Goal: Task Accomplishment & Management: Use online tool/utility

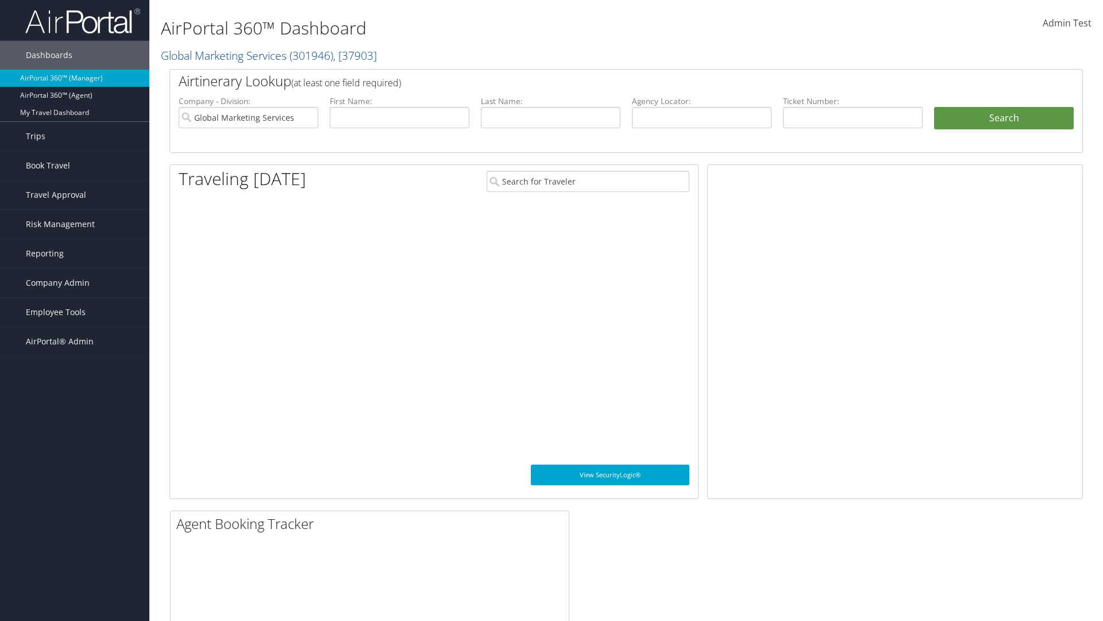
click at [75, 283] on span "Company Admin" at bounding box center [58, 282] width 64 height 29
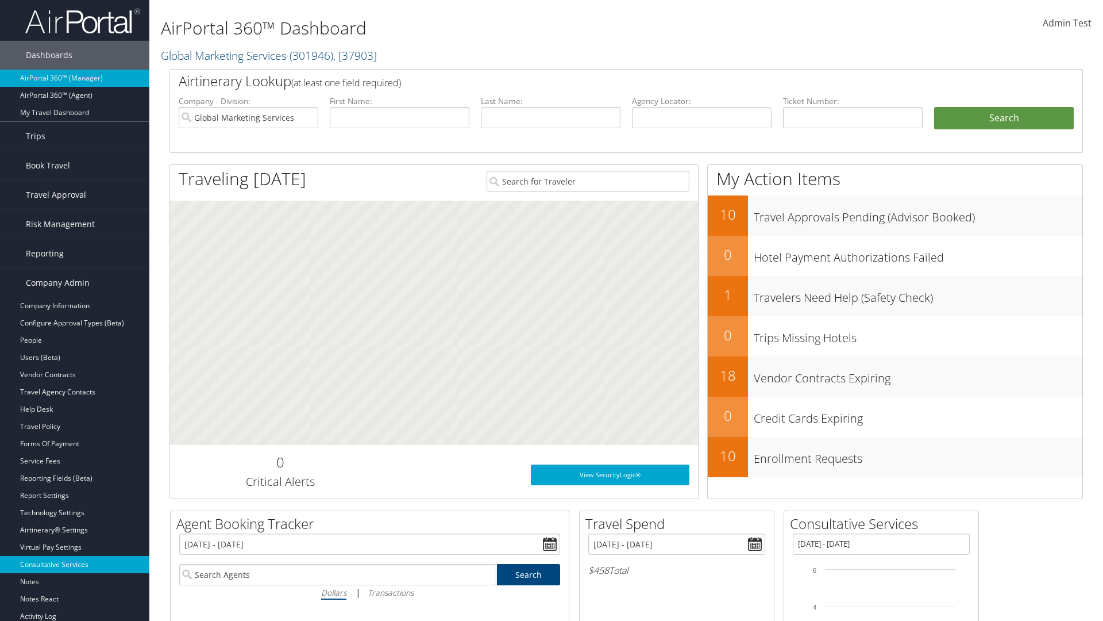
click at [75, 564] on link "Consultative Services" at bounding box center [74, 564] width 149 height 17
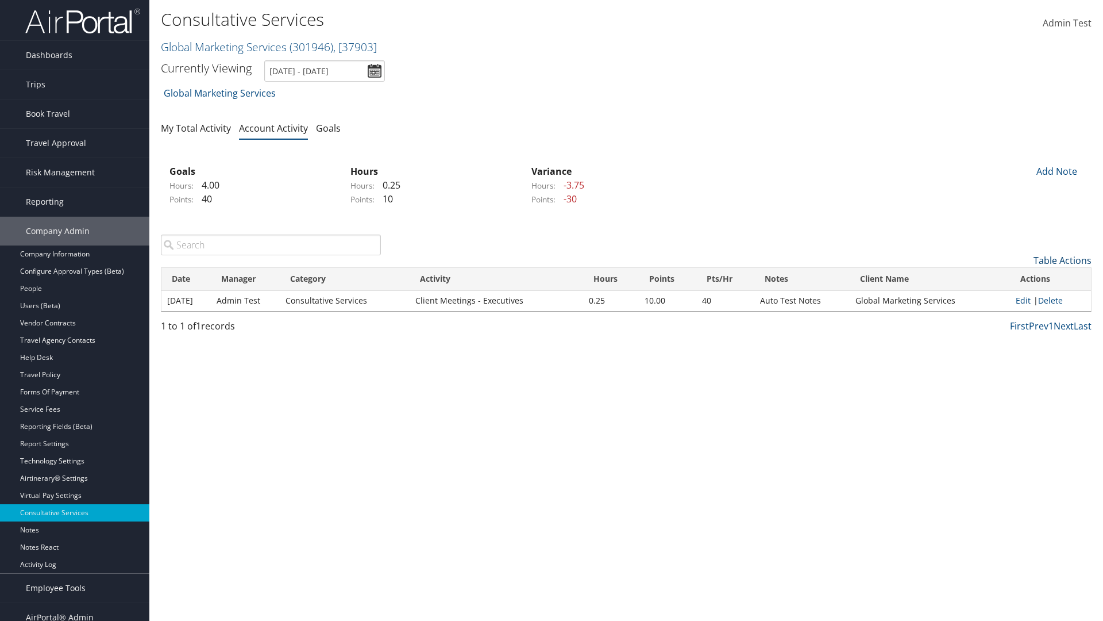
click at [1062, 260] on link "Table Actions" at bounding box center [1063, 260] width 58 height 13
click at [1015, 278] on link "New Record" at bounding box center [1015, 278] width 151 height 20
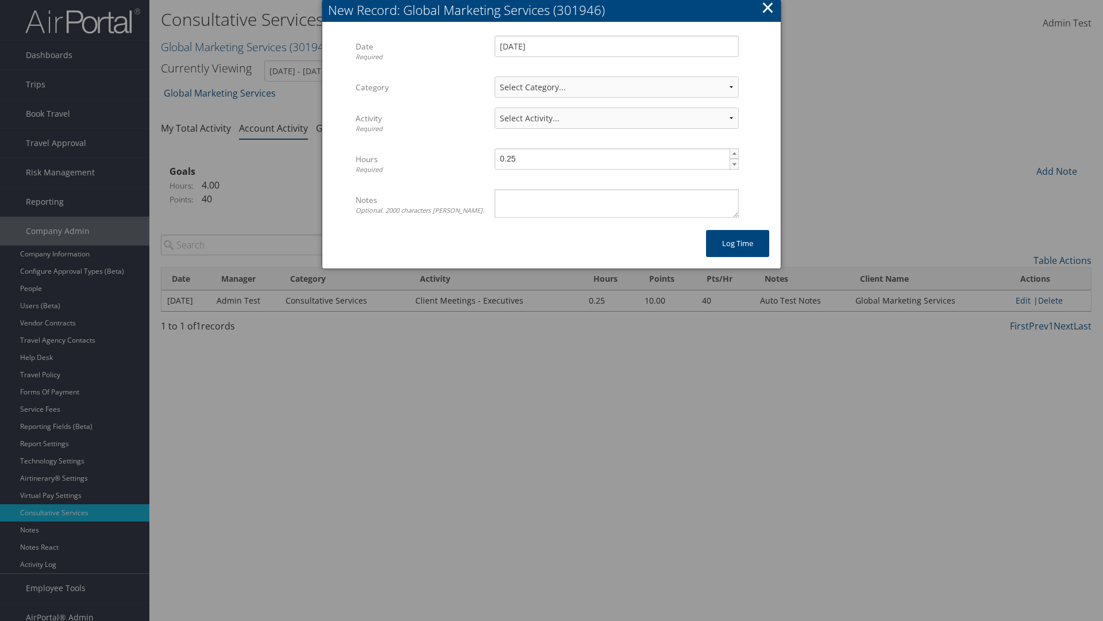
select select "2"
select select "239-1"
click at [617, 203] on textarea "Notes Optional. 2000 characters [PERSON_NAME]." at bounding box center [617, 203] width 244 height 29
type textarea "Auto Test Notes"
click at [738, 243] on button "Log time" at bounding box center [737, 243] width 63 height 27
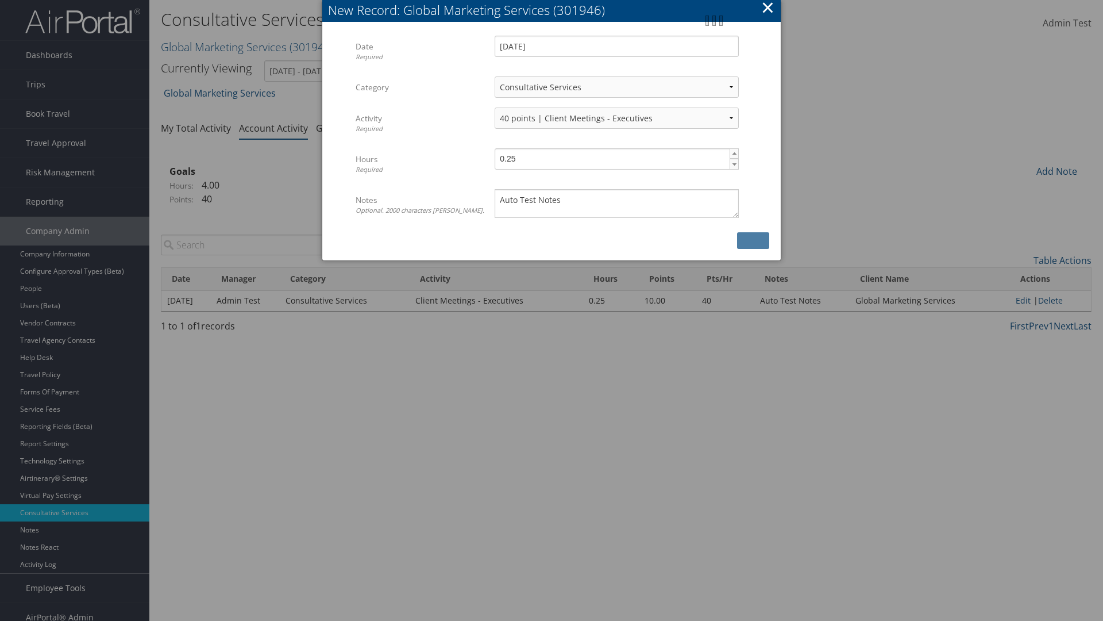
scroll to position [11, 0]
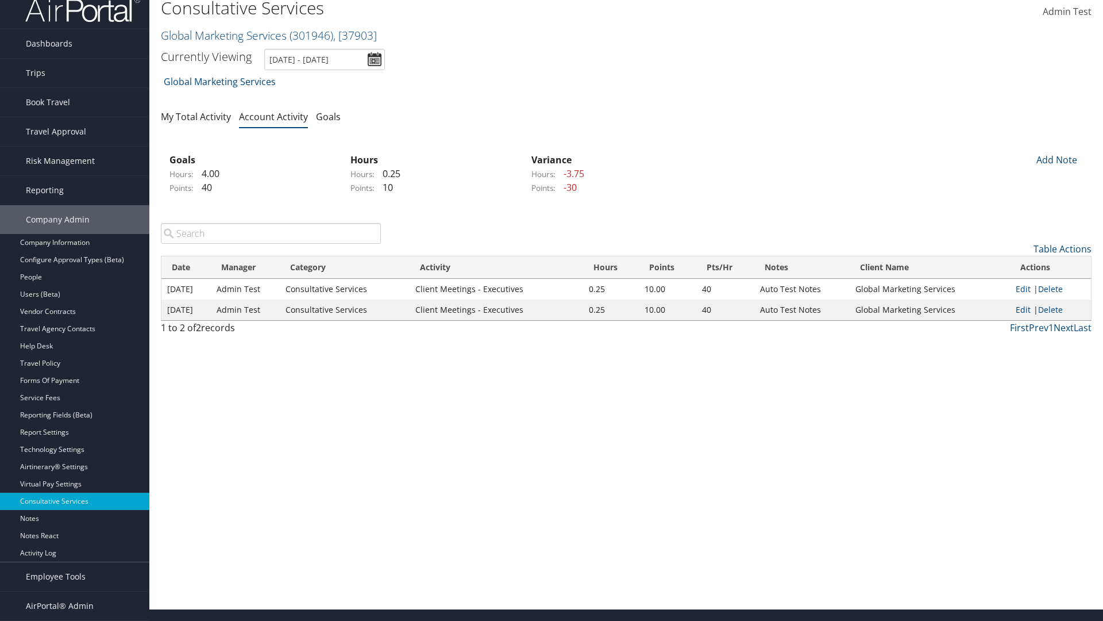
click at [1023, 309] on link "Edit" at bounding box center [1023, 309] width 15 height 11
select select "2"
select select "239-1"
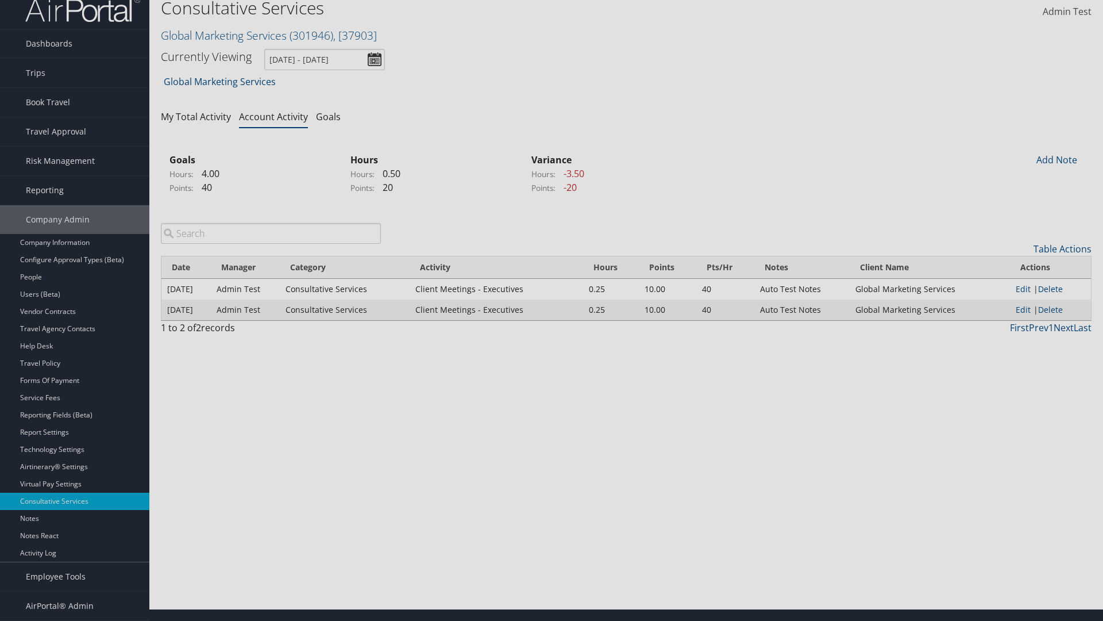
click at [0, 0] on textarea "Auto Test Notes" at bounding box center [0, 0] width 0 height 0
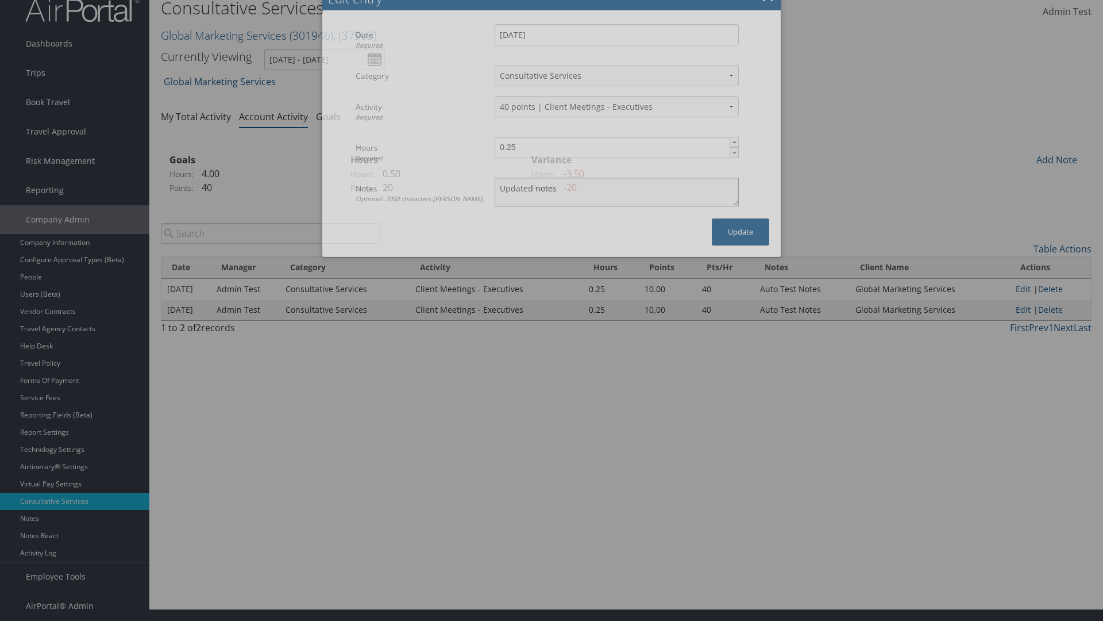
scroll to position [0, 0]
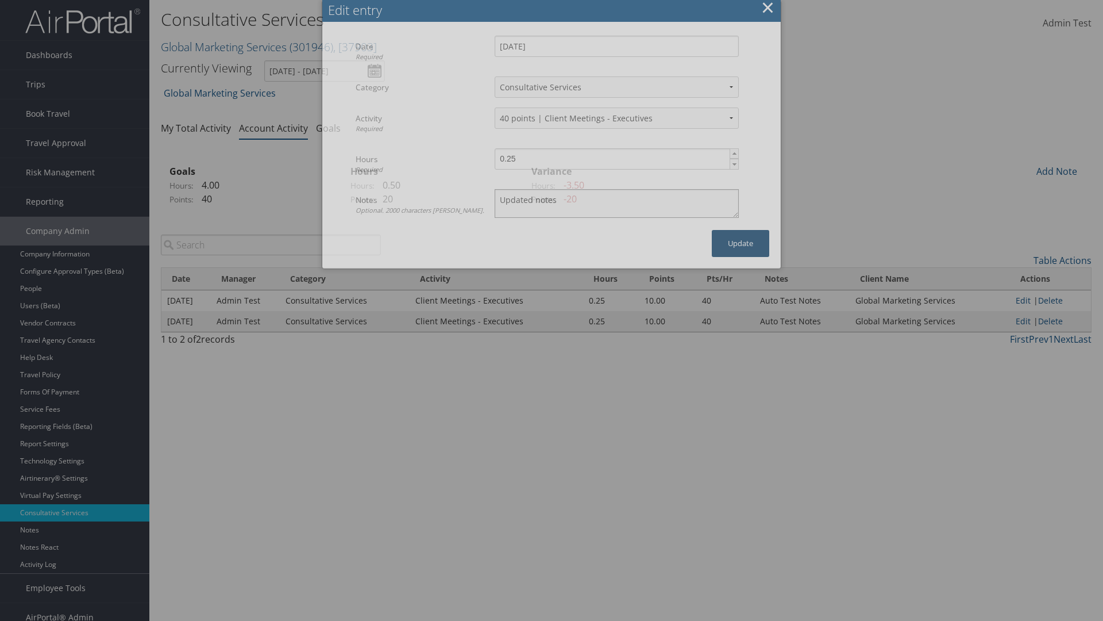
type textarea "Updated notes"
click at [741, 243] on button "Update" at bounding box center [740, 243] width 57 height 27
